Goal: Task Accomplishment & Management: Manage account settings

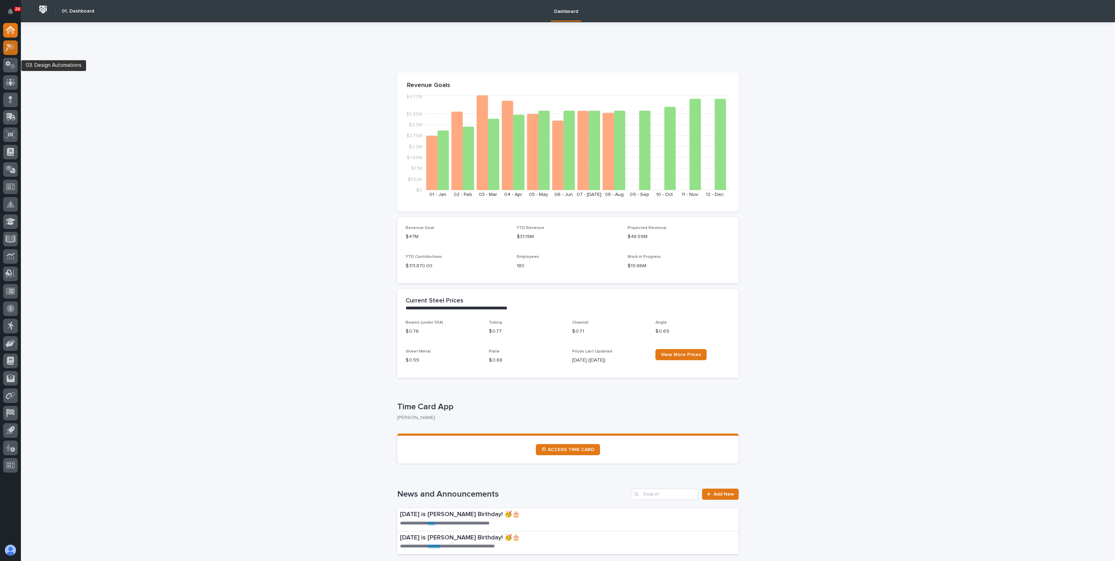
click at [9, 48] on icon at bounding box center [11, 48] width 10 height 8
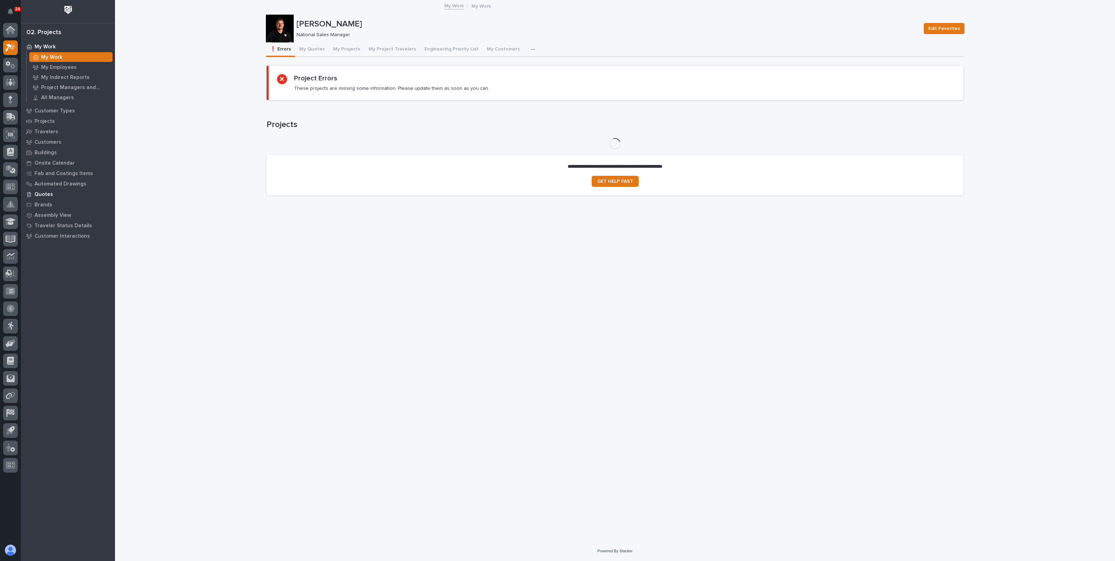
click at [47, 189] on div "Quotes" at bounding box center [68, 194] width 91 height 10
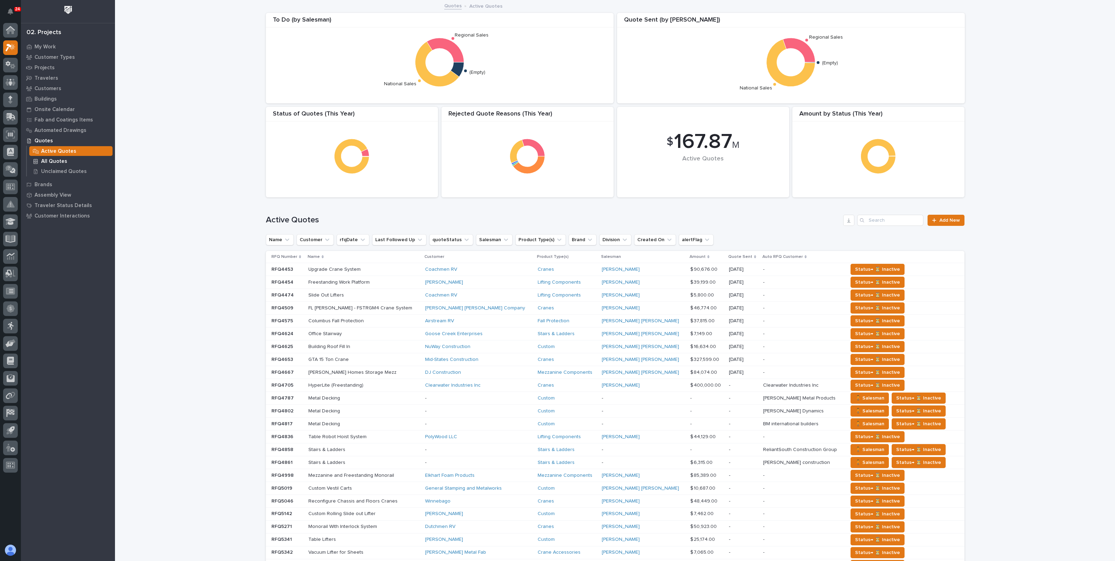
click at [50, 162] on p "All Quotes" at bounding box center [54, 161] width 26 height 6
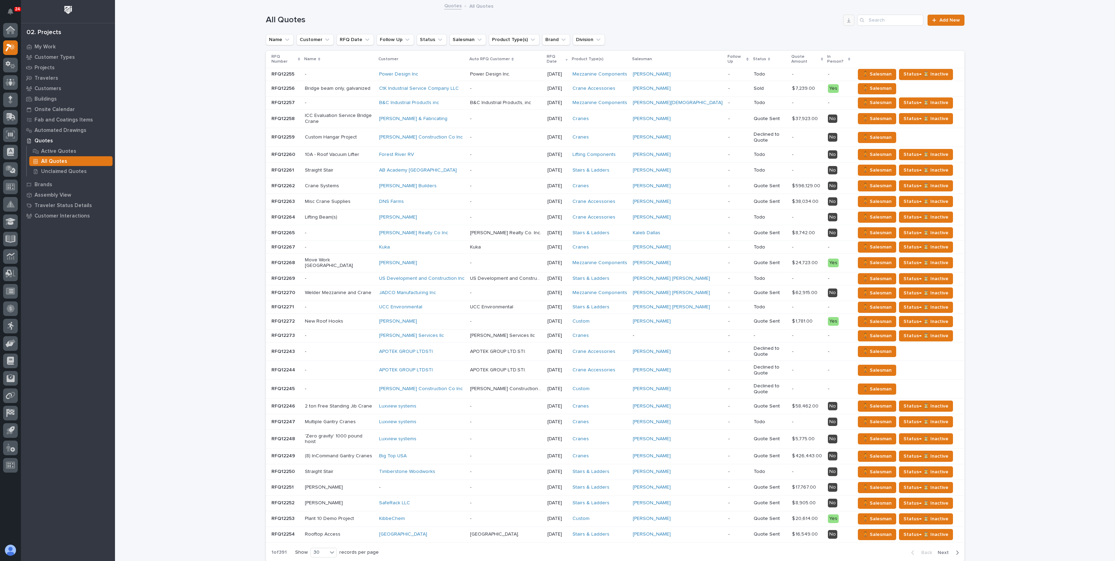
click at [849, 22] on button "button" at bounding box center [848, 20] width 11 height 11
click at [193, 249] on div "Loading... Saving… Loading... Saving… All Quotes Add New Name Customer RFQ Date…" at bounding box center [615, 302] width 1000 height 602
click at [822, 26] on div "All Quotes Add New" at bounding box center [615, 17] width 698 height 33
